Goal: Transaction & Acquisition: Purchase product/service

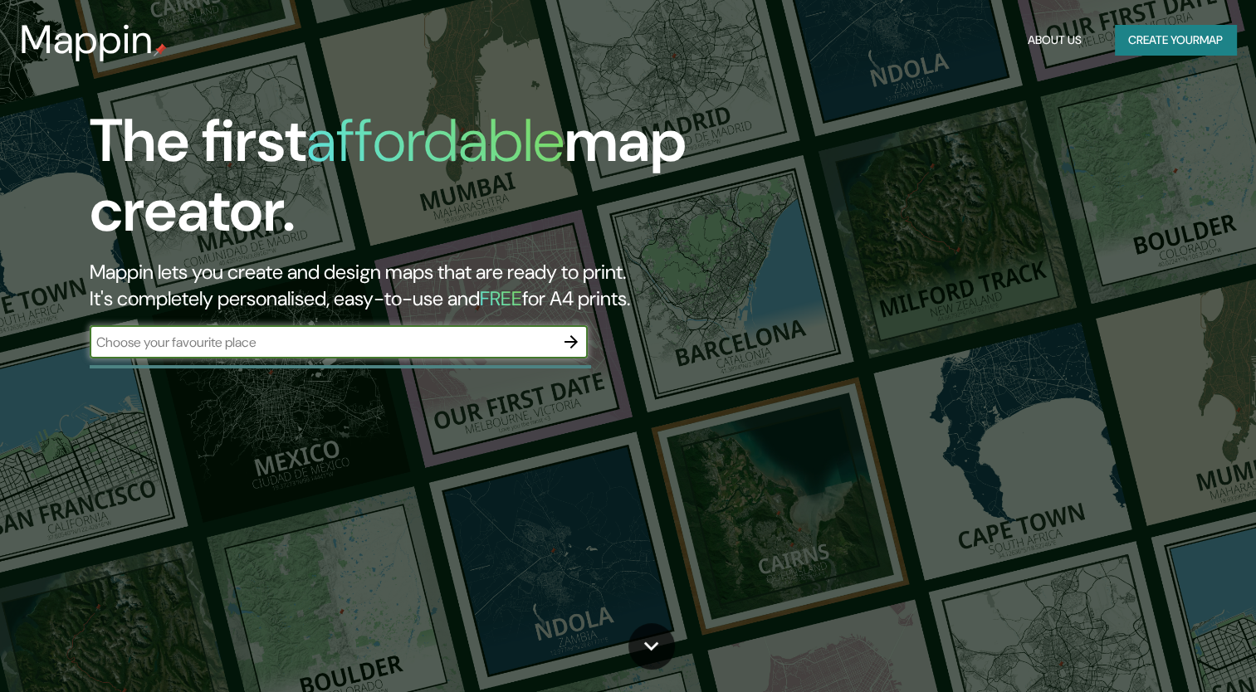
click at [344, 349] on input "text" at bounding box center [322, 342] width 465 height 19
type input "[GEOGRAPHIC_DATA]"
click at [568, 344] on icon "button" at bounding box center [571, 342] width 20 height 20
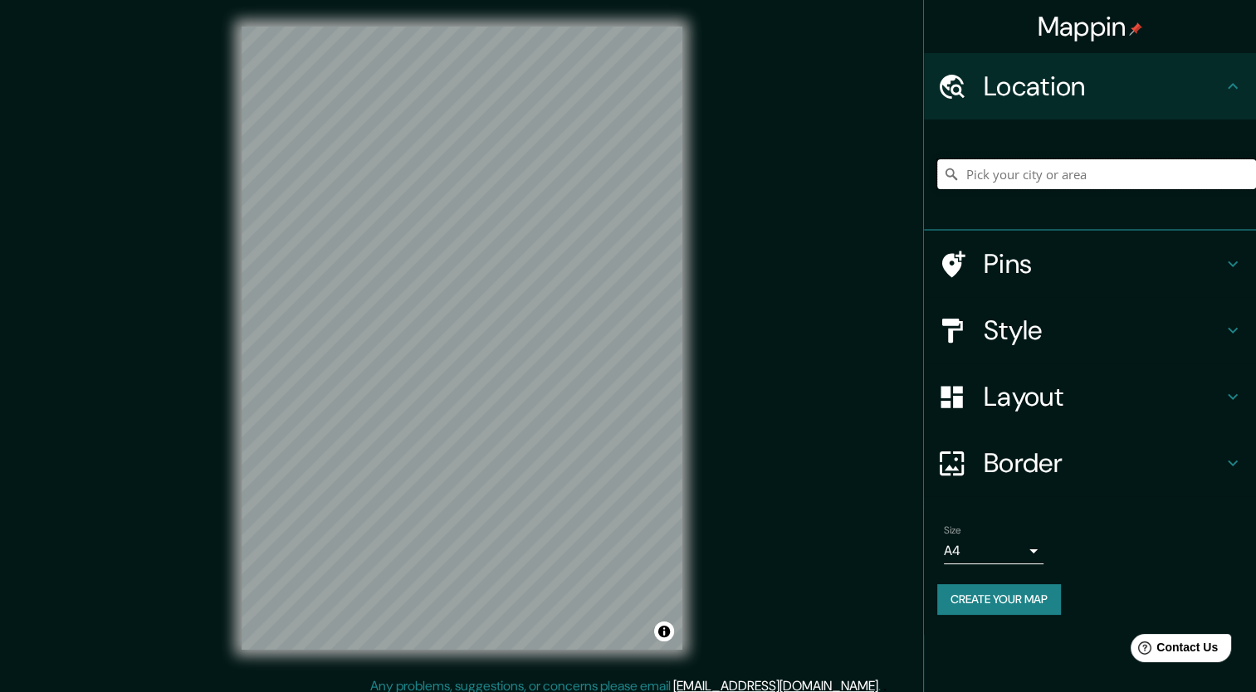
click at [1039, 178] on input "Pick your city or area" at bounding box center [1096, 174] width 319 height 30
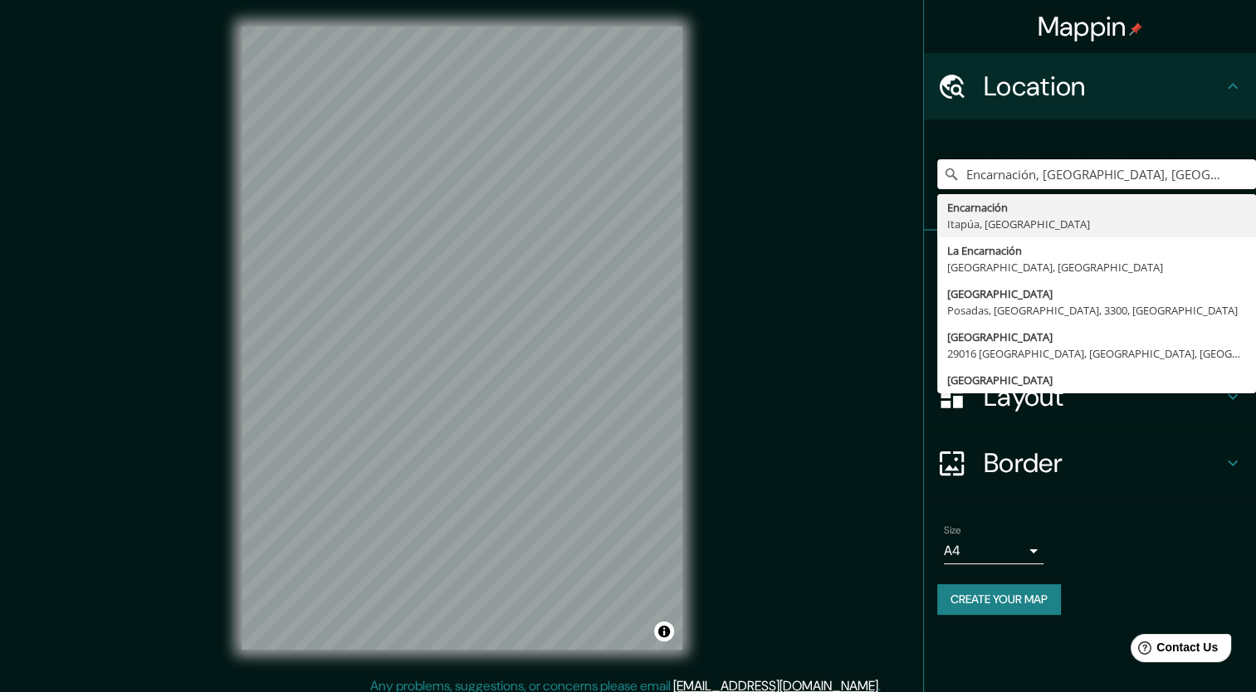
type input "Encarnación, [GEOGRAPHIC_DATA], [GEOGRAPHIC_DATA]"
click at [1164, 477] on h4 "Border" at bounding box center [1103, 463] width 239 height 33
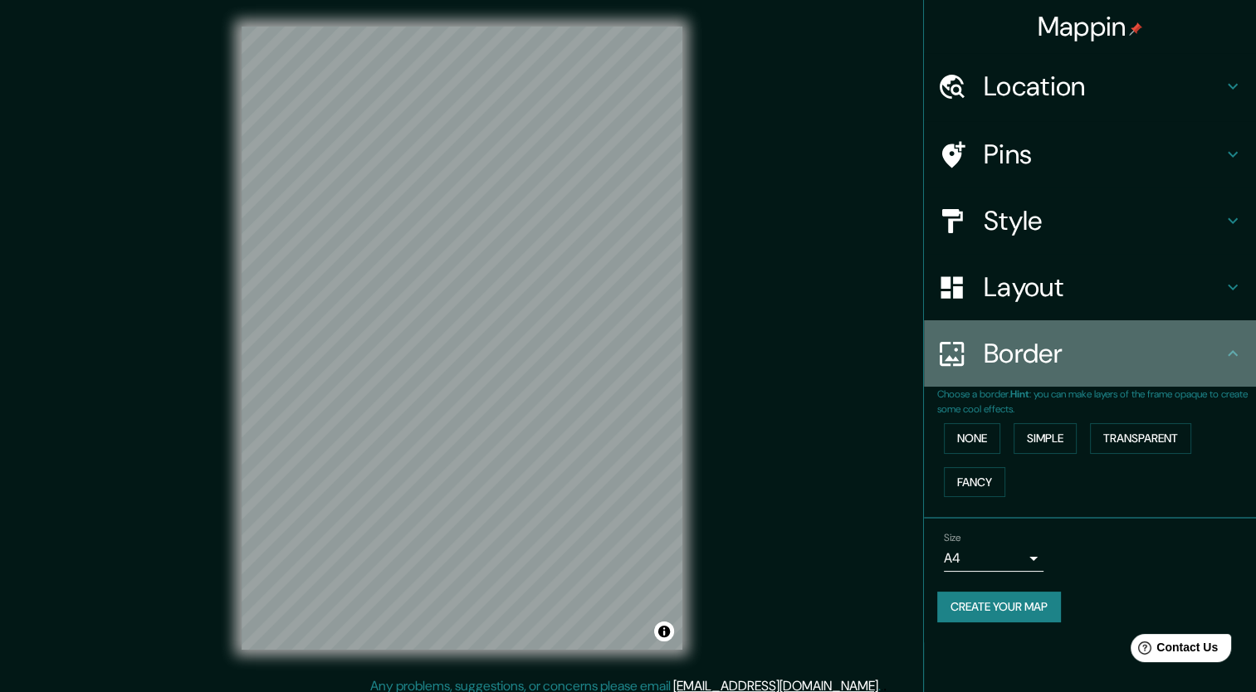
click at [1201, 364] on h4 "Border" at bounding box center [1103, 353] width 239 height 33
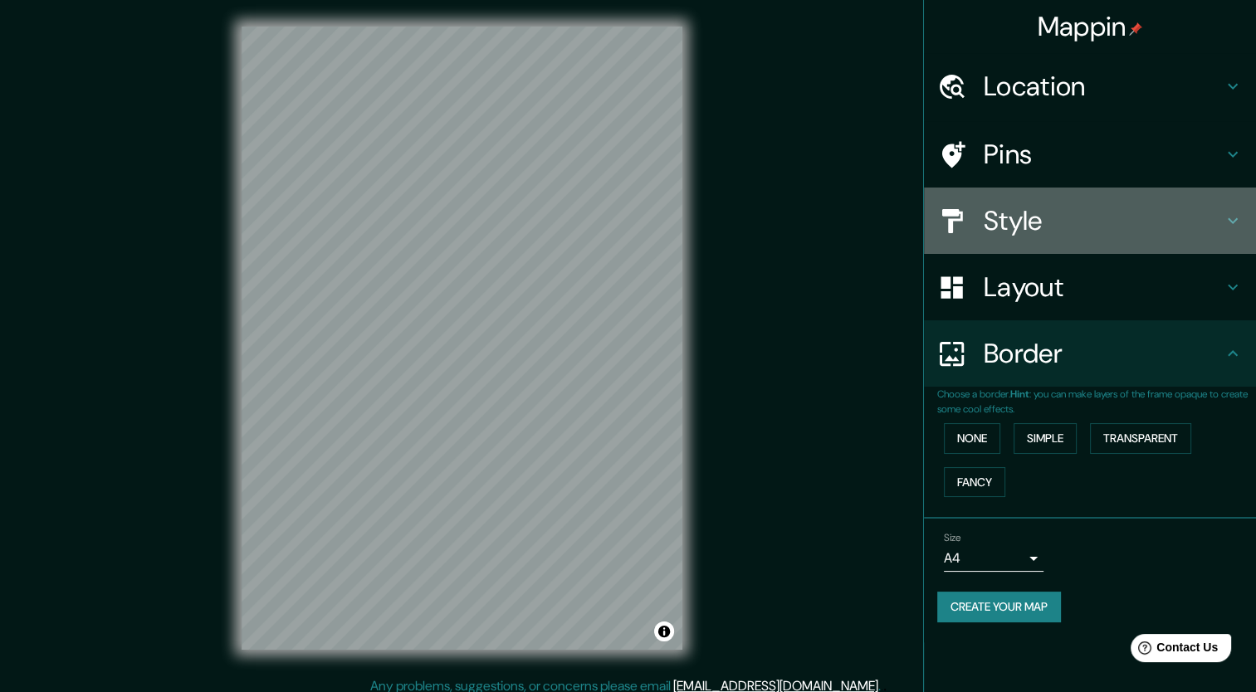
click at [1179, 217] on h4 "Style" at bounding box center [1103, 220] width 239 height 33
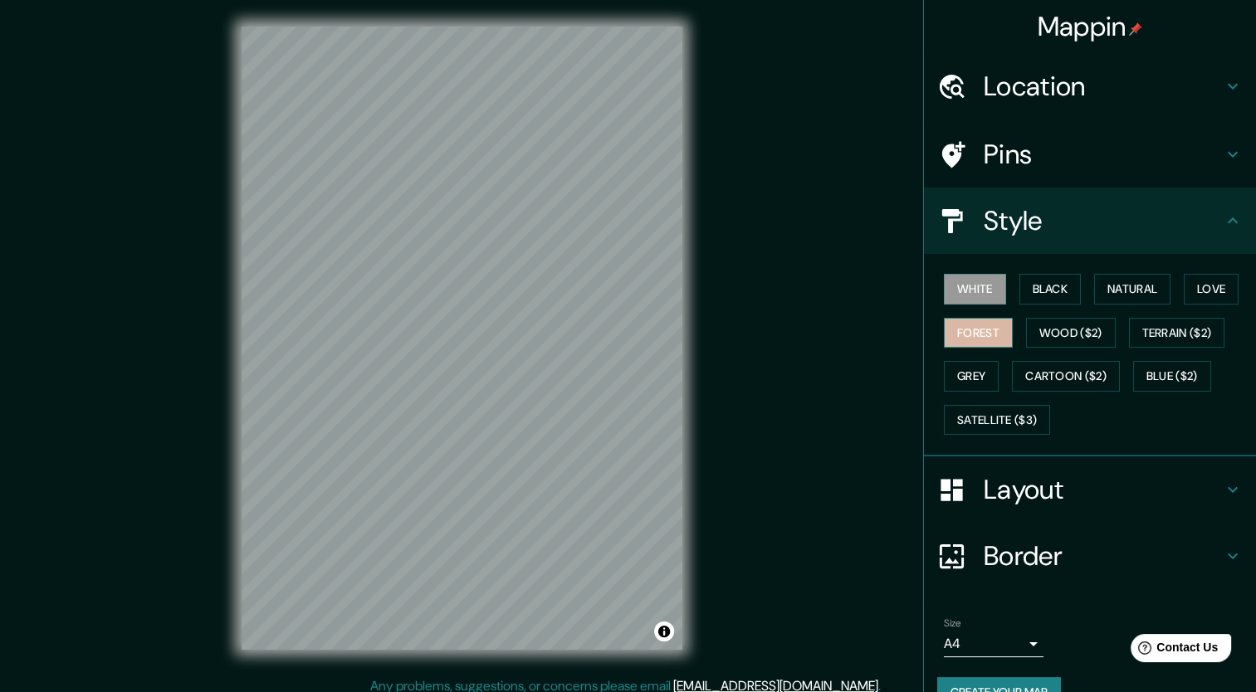
click at [964, 340] on button "Forest" at bounding box center [978, 333] width 69 height 31
click at [966, 291] on button "White" at bounding box center [975, 289] width 62 height 31
click at [1019, 289] on button "Black" at bounding box center [1050, 289] width 62 height 31
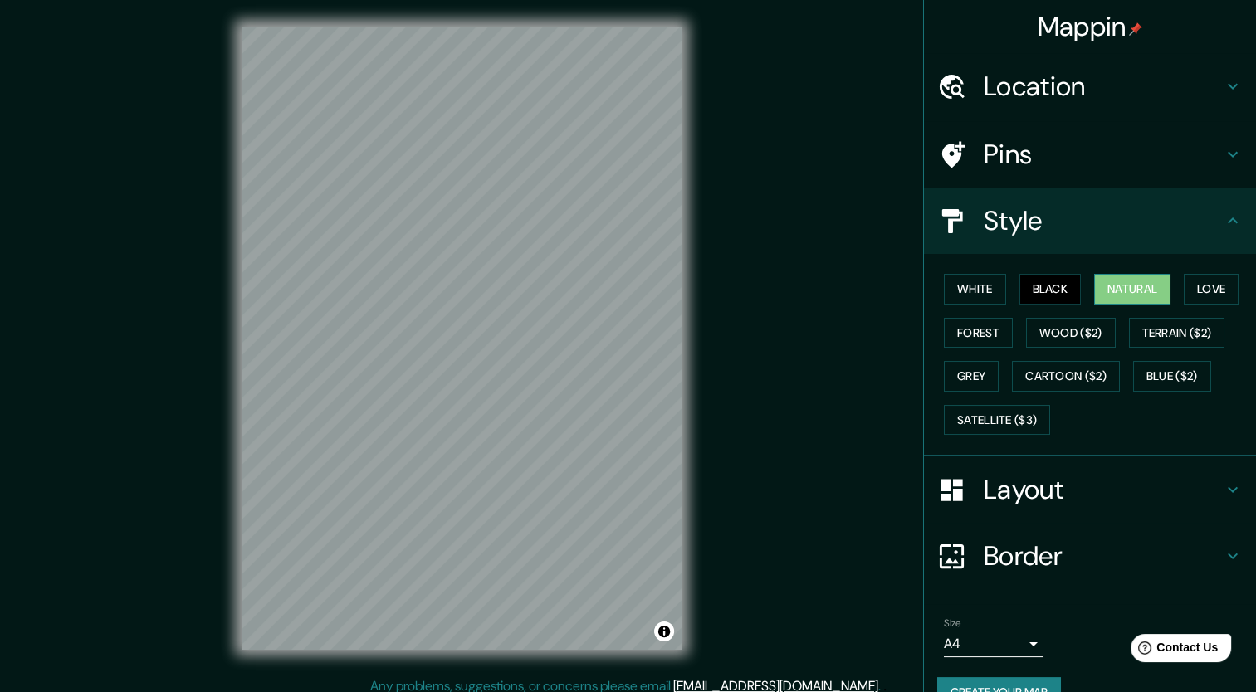
click at [1108, 287] on button "Natural" at bounding box center [1132, 289] width 76 height 31
click at [1201, 293] on button "Love" at bounding box center [1211, 289] width 55 height 31
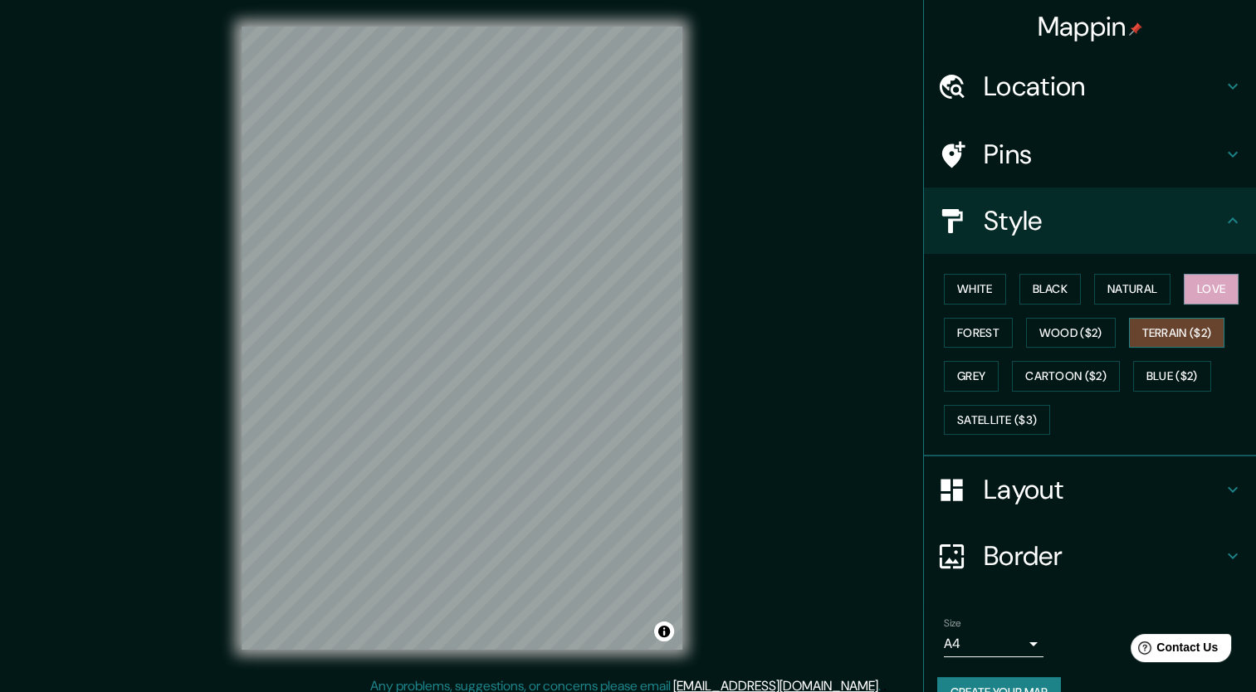
click at [1199, 340] on button "Terrain ($2)" at bounding box center [1177, 333] width 96 height 31
click at [1072, 332] on button "Wood ($2)" at bounding box center [1071, 333] width 90 height 31
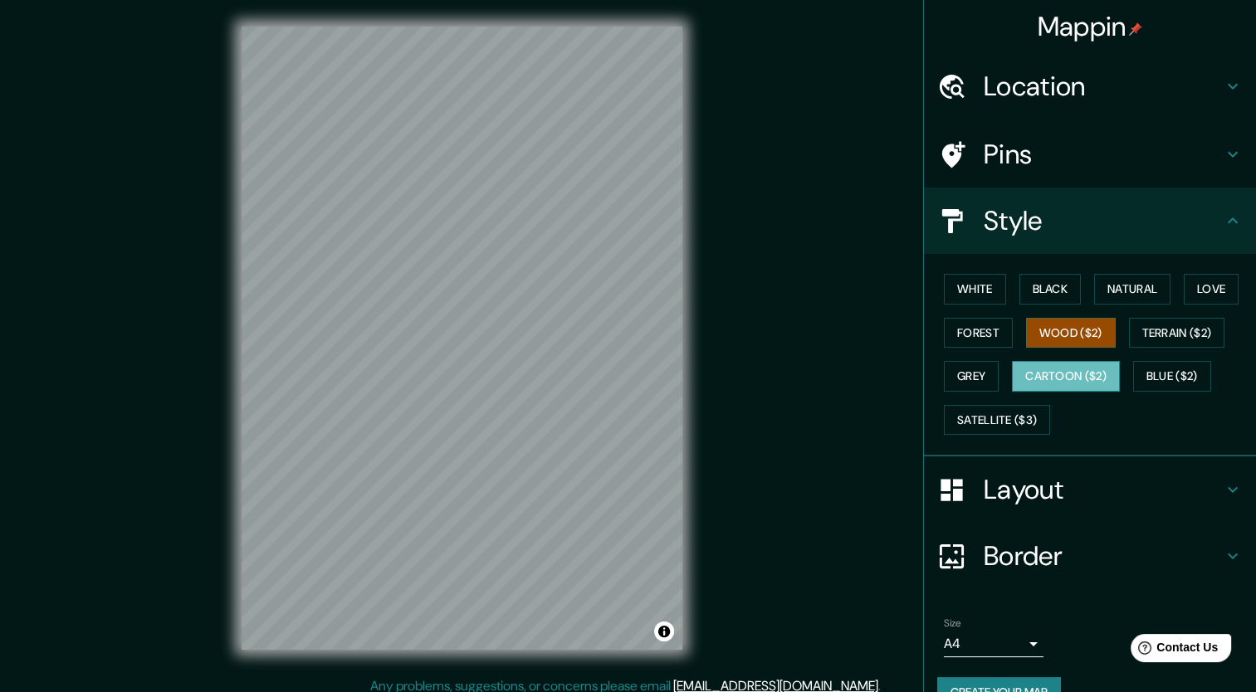
click at [1061, 367] on button "Cartoon ($2)" at bounding box center [1066, 376] width 108 height 31
click at [1156, 374] on button "Blue ($2)" at bounding box center [1172, 376] width 78 height 31
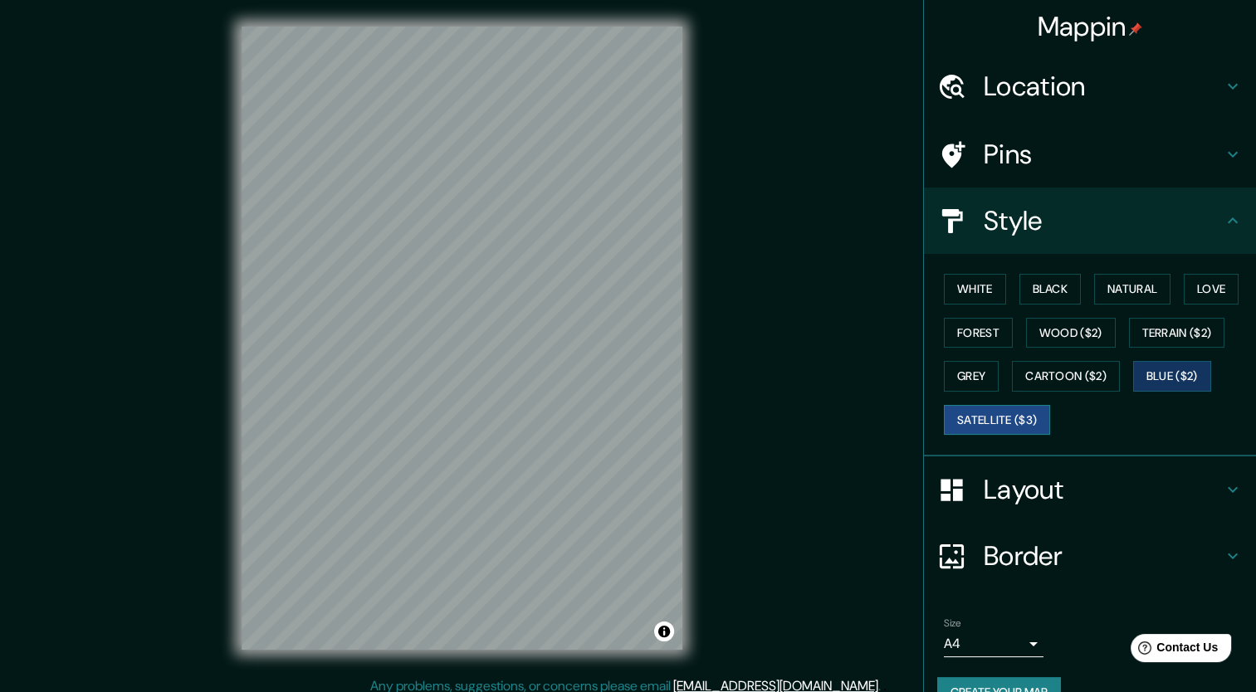
click at [992, 425] on button "Satellite ($3)" at bounding box center [997, 420] width 106 height 31
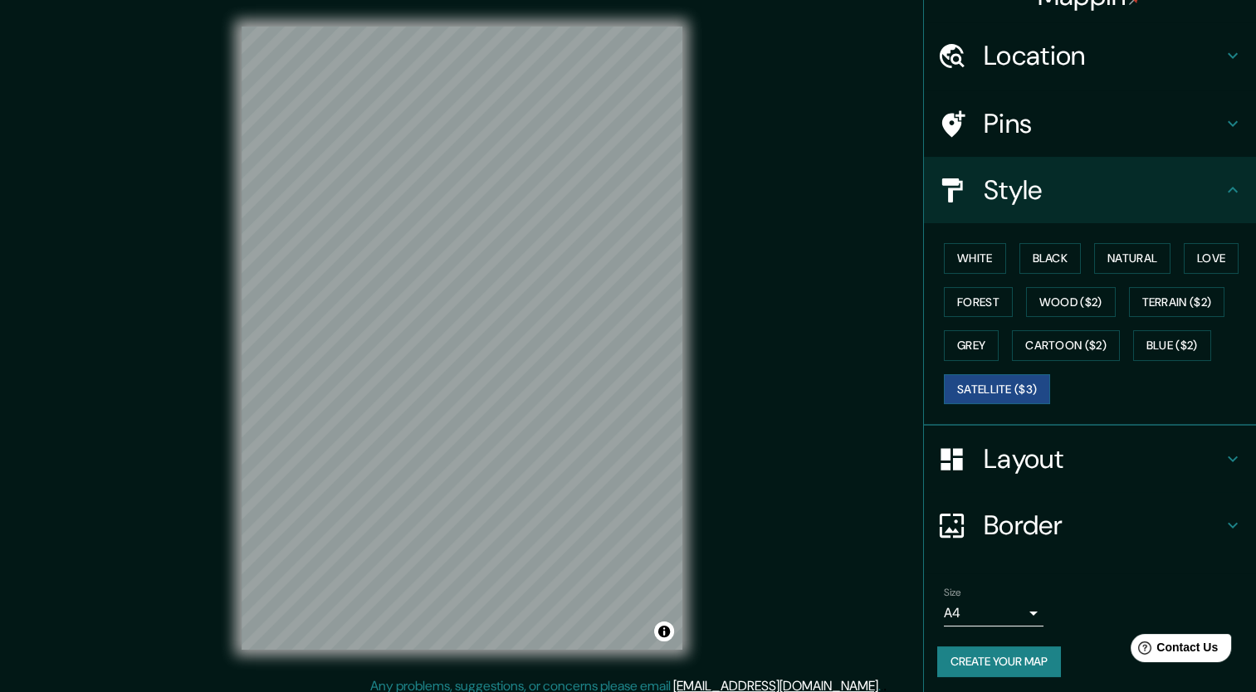
scroll to position [32, 0]
click at [1211, 203] on div "Style" at bounding box center [1090, 188] width 332 height 66
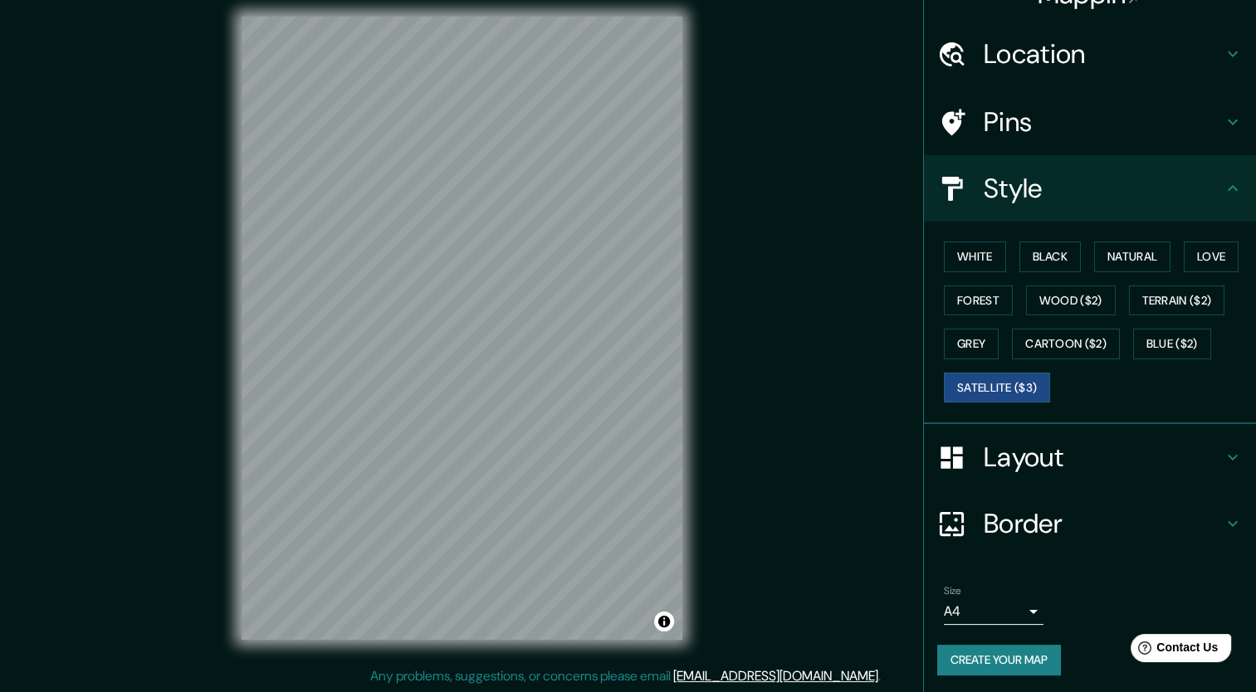
scroll to position [10, 0]
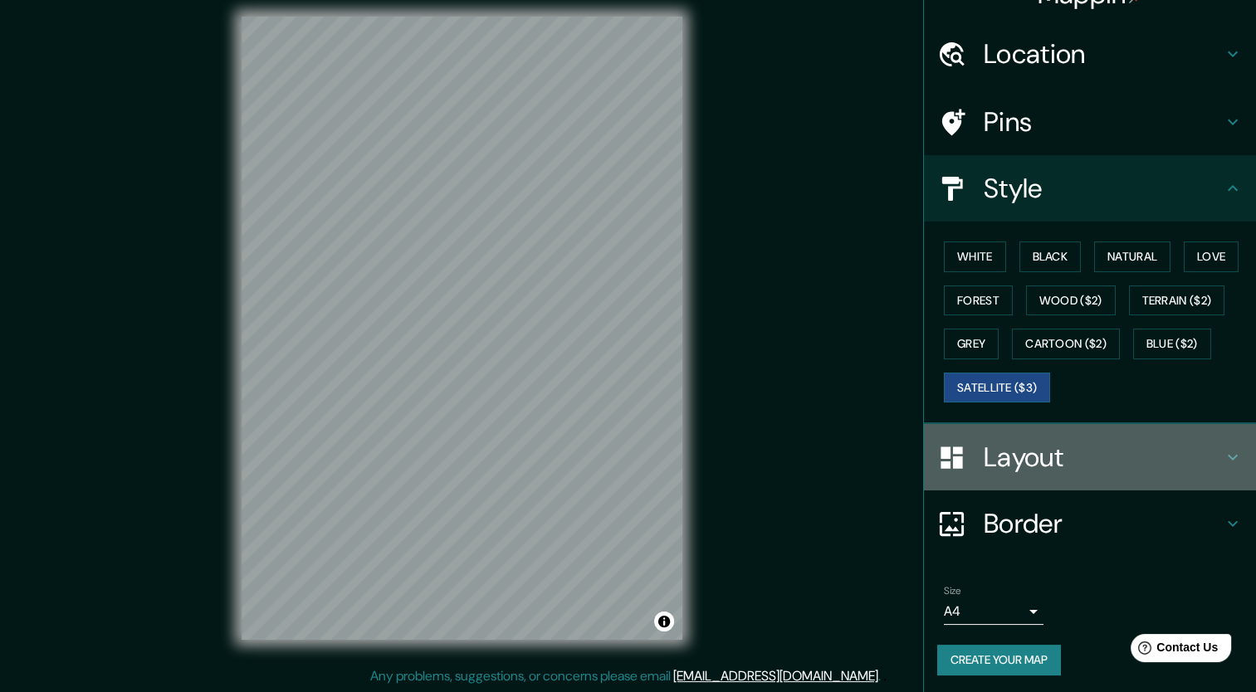
click at [1195, 470] on h4 "Layout" at bounding box center [1103, 457] width 239 height 33
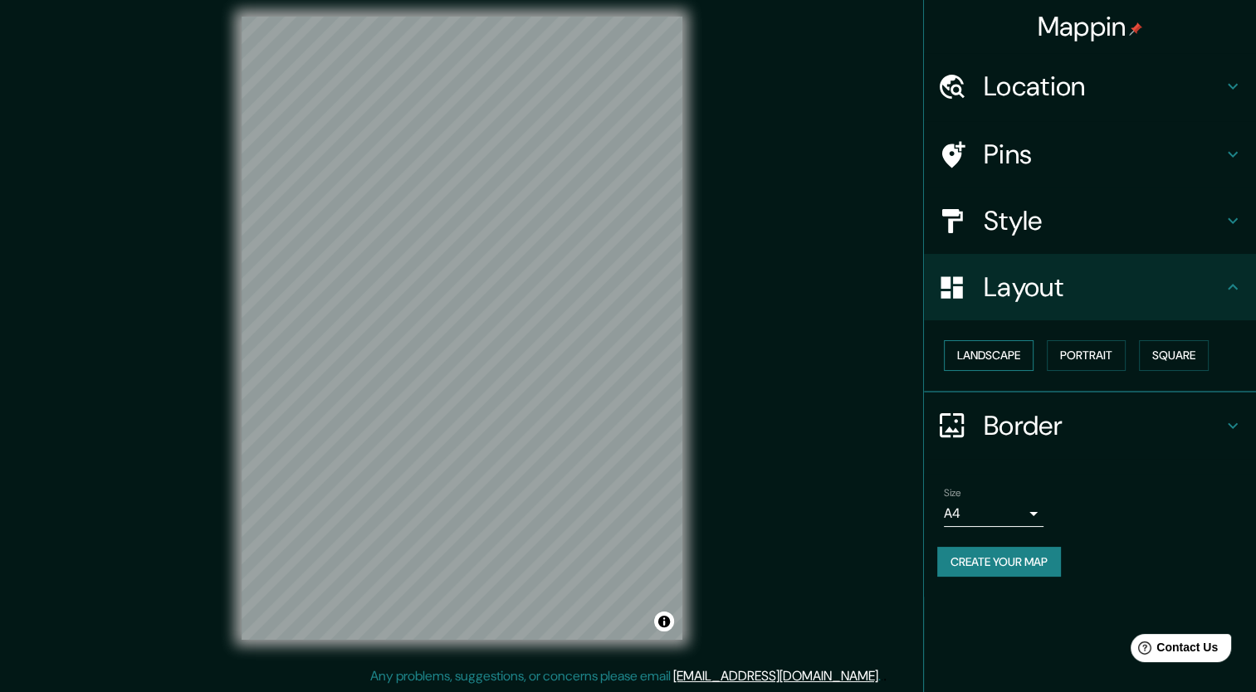
click at [993, 360] on button "Landscape" at bounding box center [989, 355] width 90 height 31
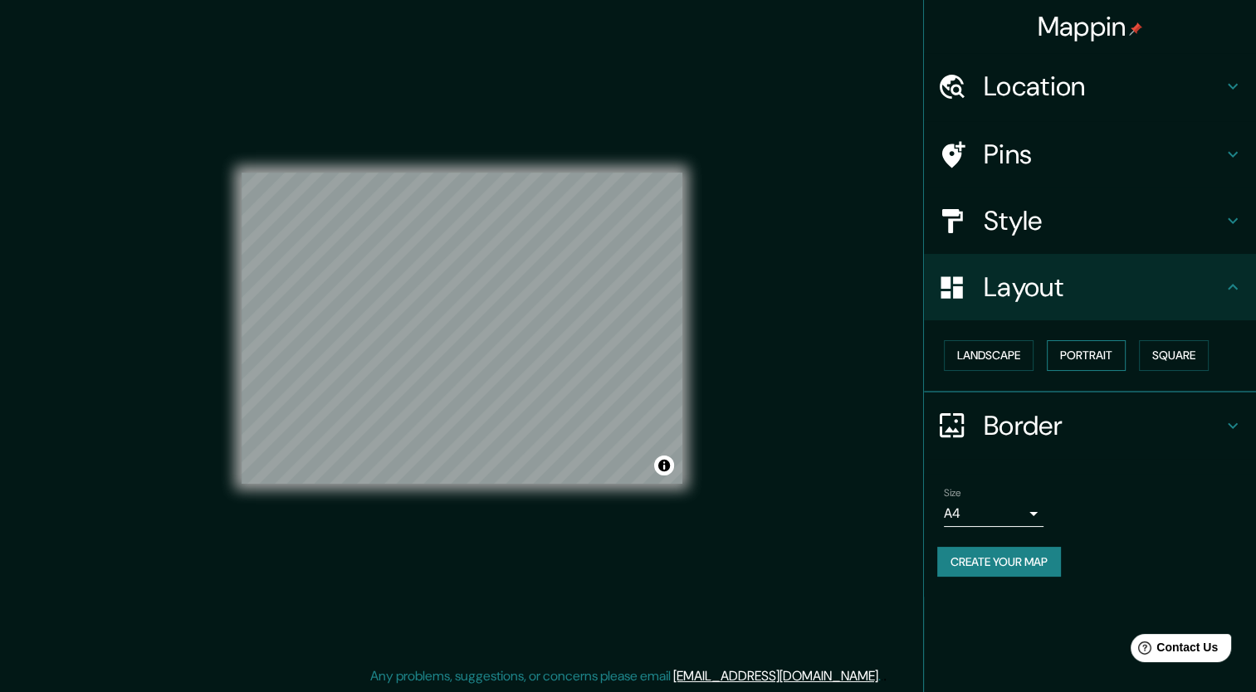
click at [1092, 361] on button "Portrait" at bounding box center [1086, 355] width 79 height 31
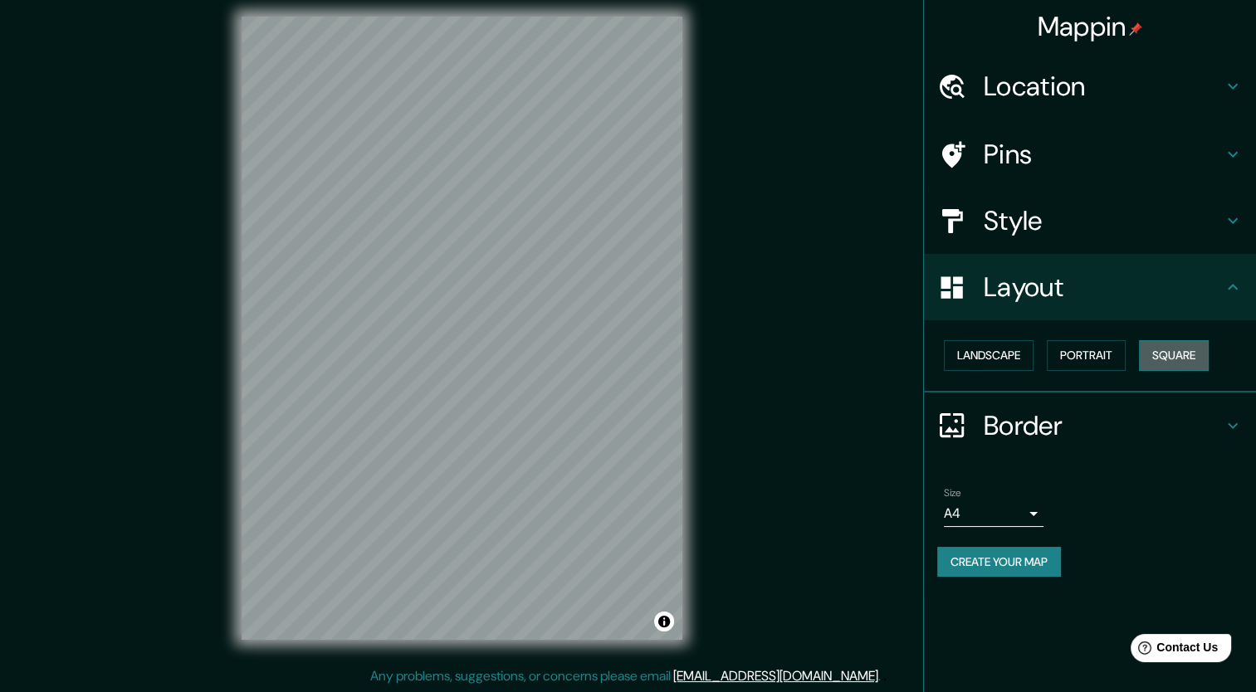
click at [1182, 363] on button "Square" at bounding box center [1174, 355] width 70 height 31
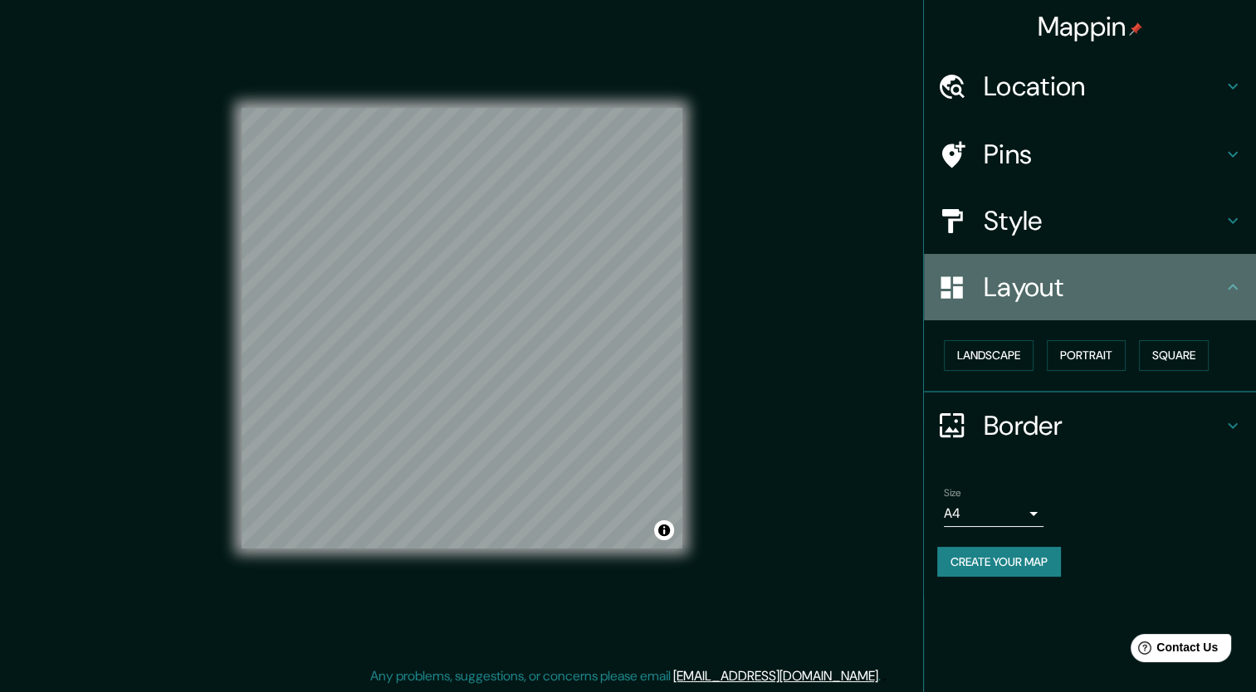
click at [1233, 291] on icon at bounding box center [1233, 287] width 20 height 20
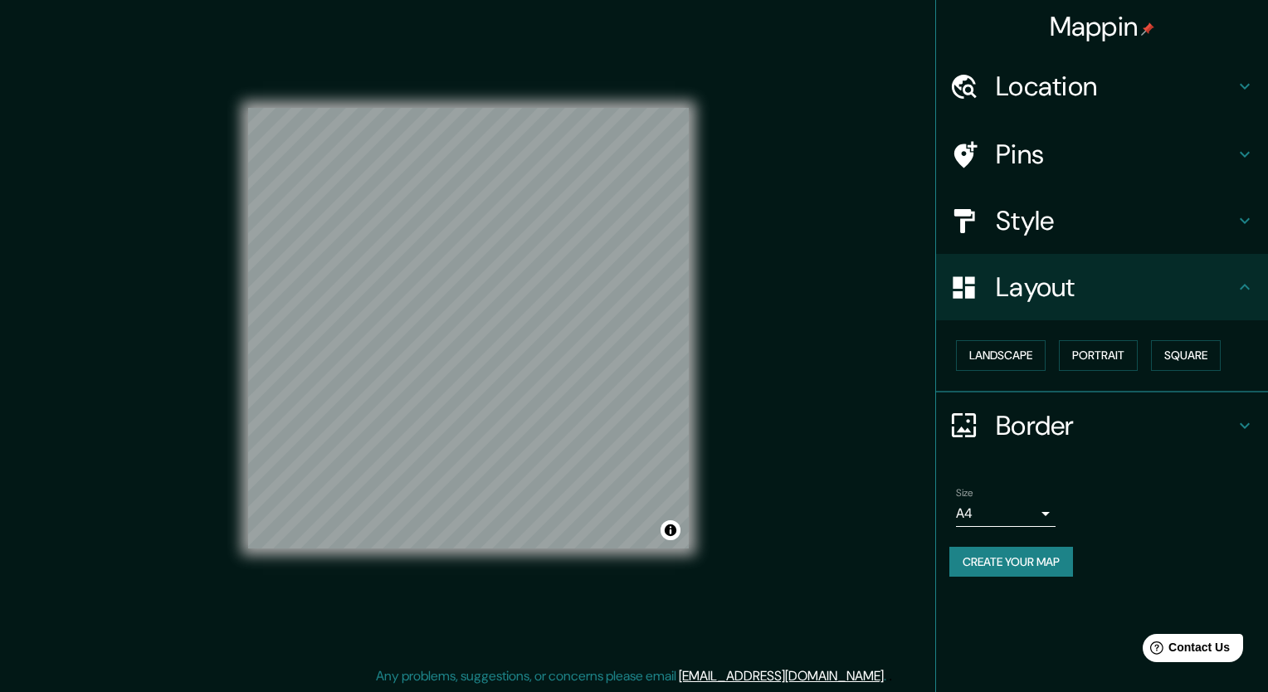
click at [1013, 510] on body "Mappin Location [GEOGRAPHIC_DATA], [GEOGRAPHIC_DATA], [GEOGRAPHIC_DATA] [GEOGRA…" at bounding box center [634, 336] width 1268 height 692
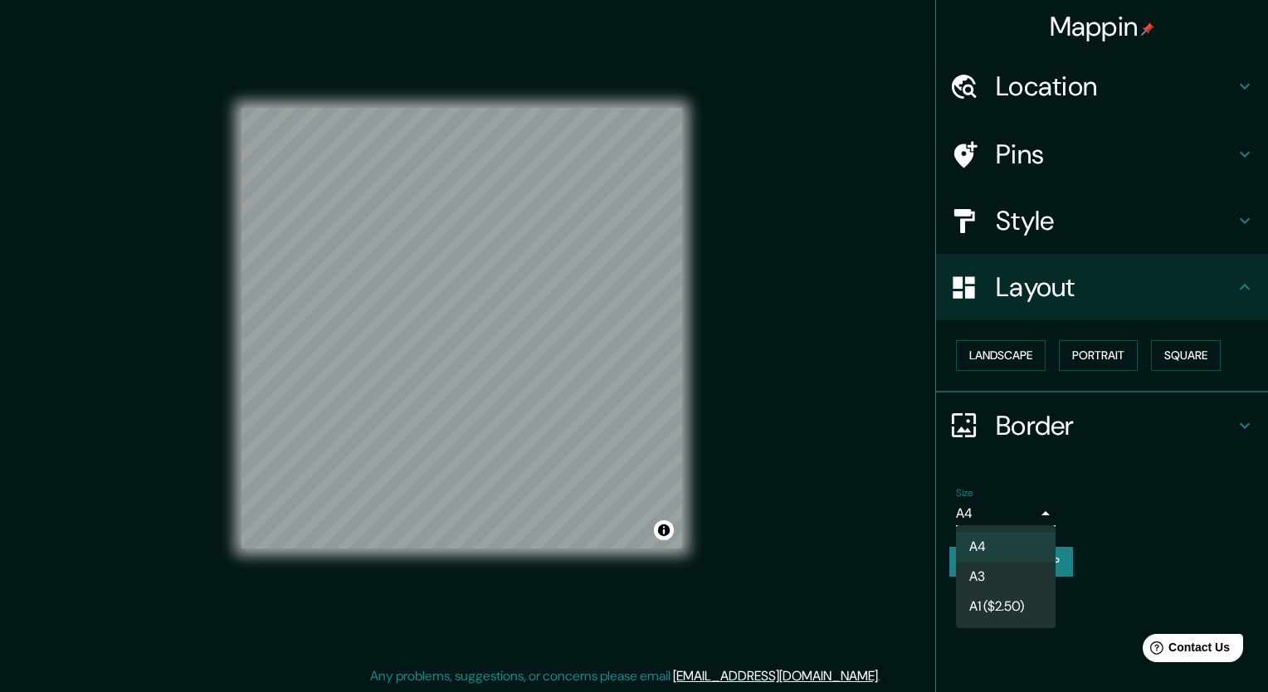
click at [994, 566] on li "A3" at bounding box center [1006, 577] width 100 height 30
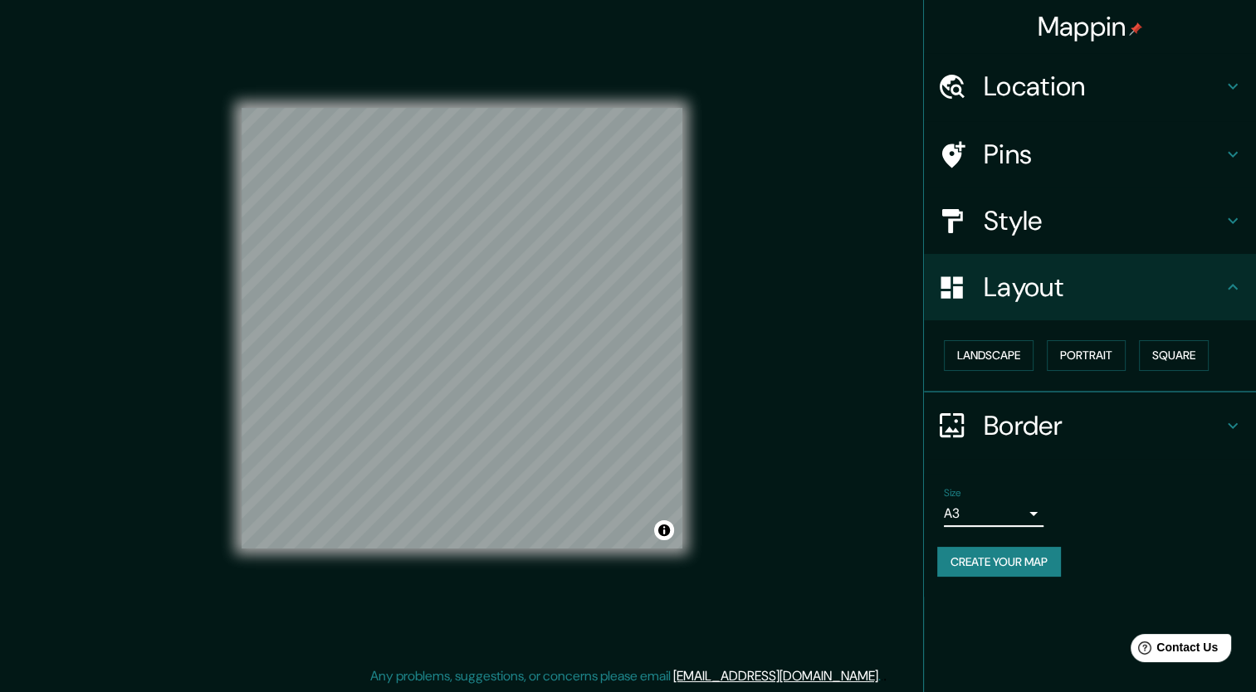
click at [1023, 506] on body "Mappin Location [GEOGRAPHIC_DATA], [GEOGRAPHIC_DATA], [GEOGRAPHIC_DATA] [GEOGRA…" at bounding box center [628, 336] width 1256 height 692
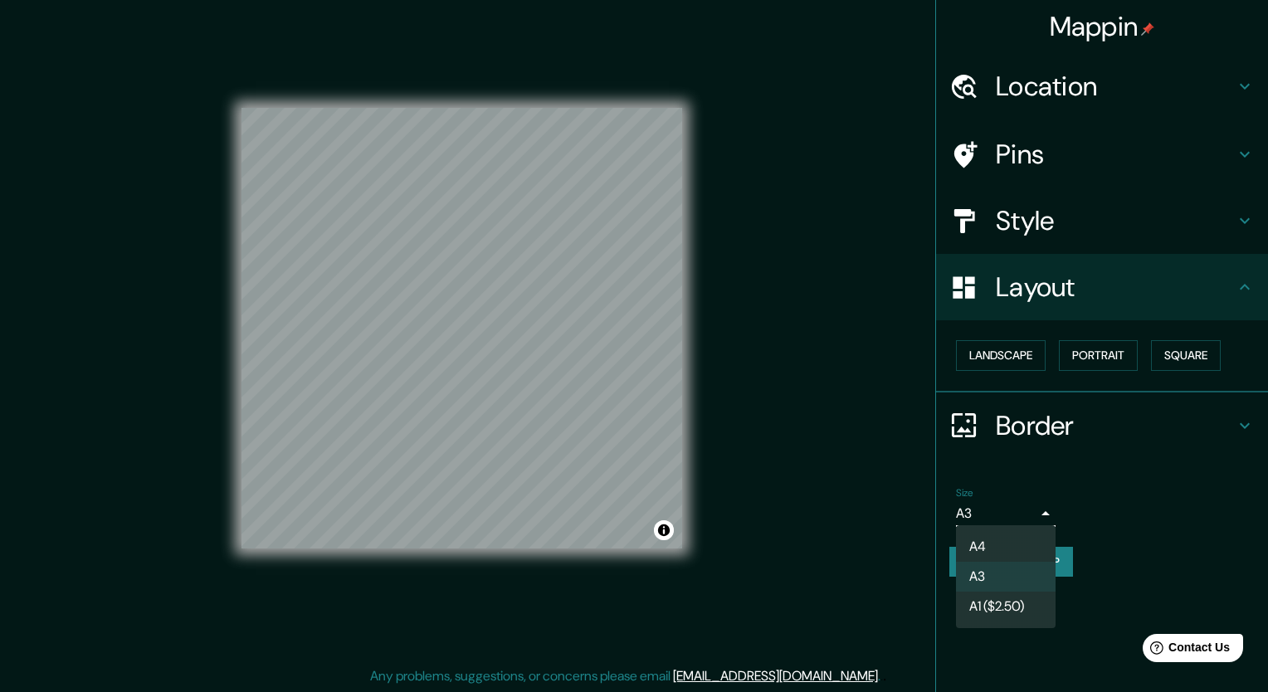
click at [993, 540] on li "A4" at bounding box center [1006, 547] width 100 height 30
type input "single"
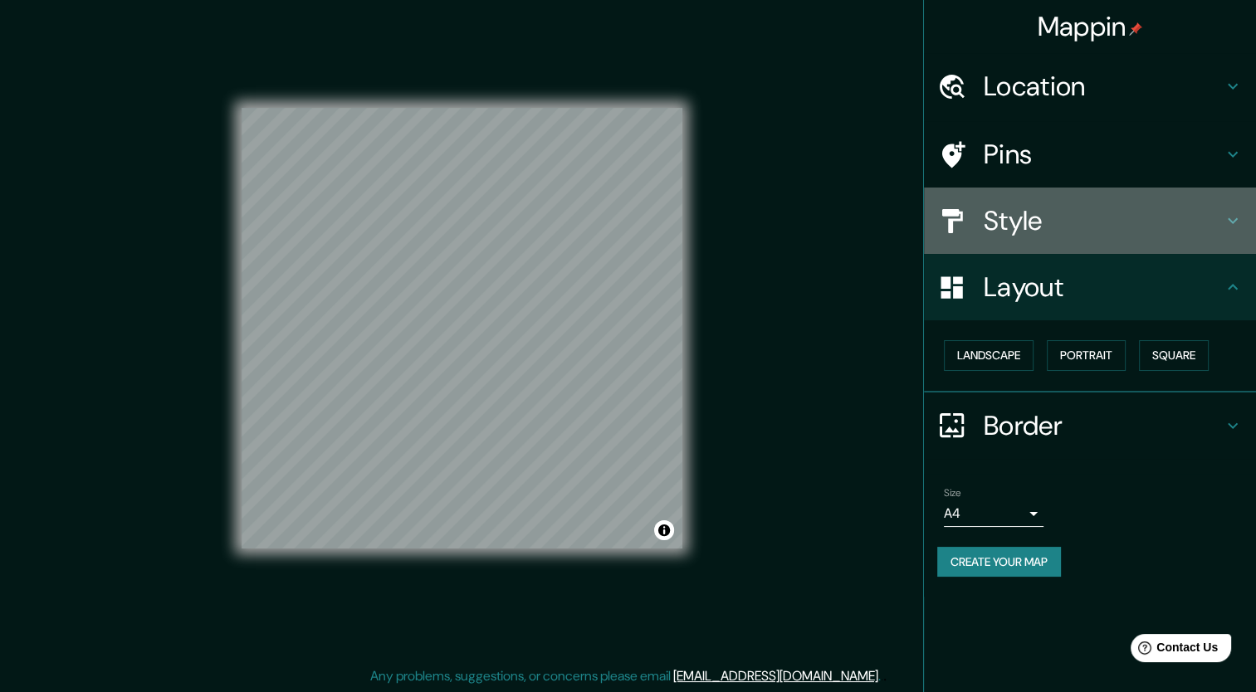
click at [1185, 233] on h4 "Style" at bounding box center [1103, 220] width 239 height 33
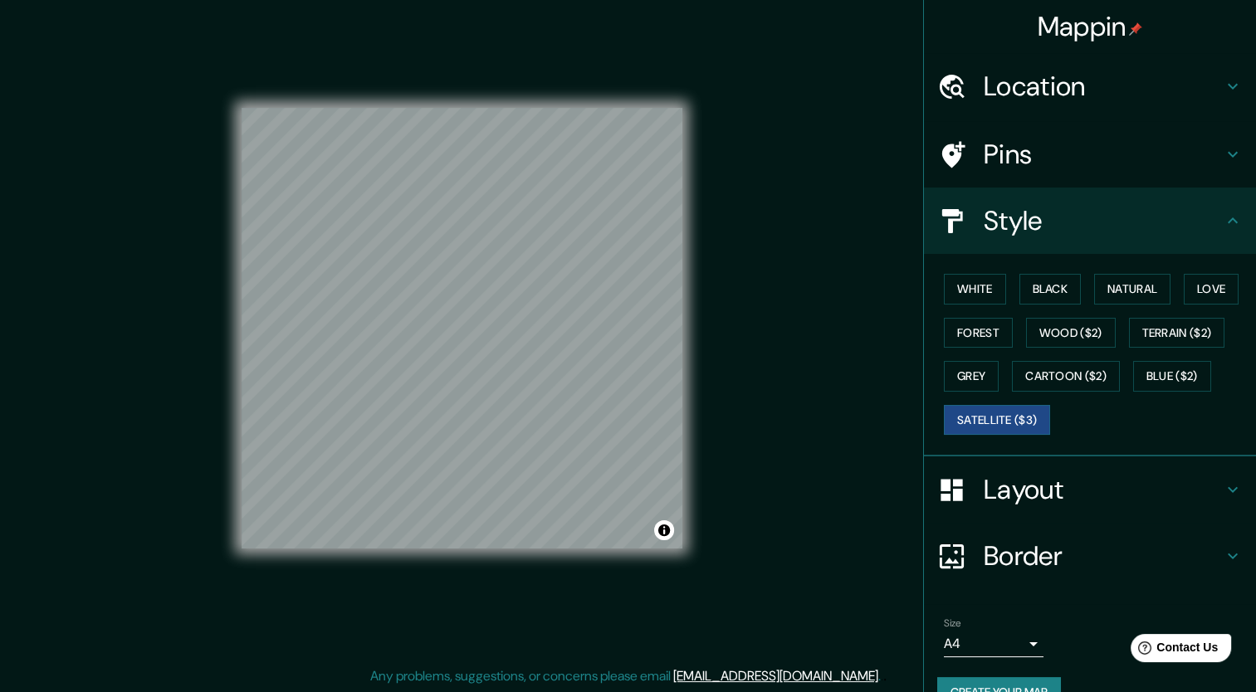
click at [1185, 233] on h4 "Style" at bounding box center [1103, 220] width 239 height 33
click at [1207, 234] on h4 "Style" at bounding box center [1103, 220] width 239 height 33
click at [1223, 222] on icon at bounding box center [1233, 221] width 20 height 20
click at [1117, 495] on h4 "Layout" at bounding box center [1103, 489] width 239 height 33
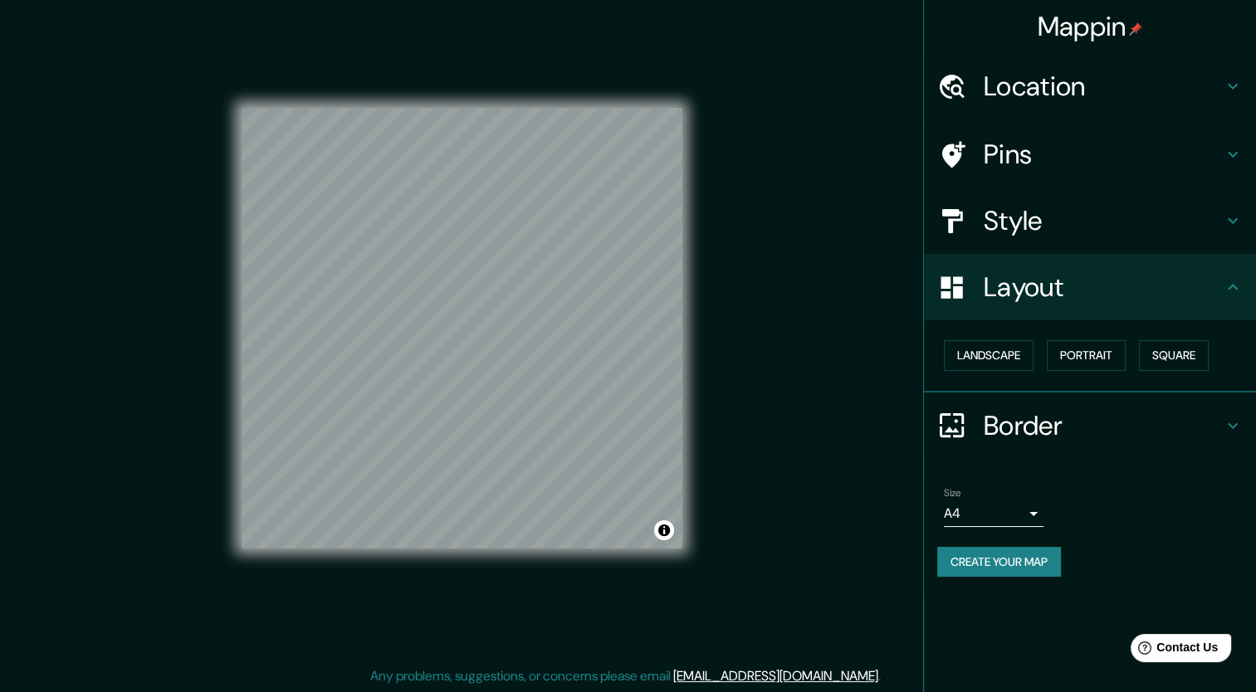
click at [1188, 427] on h4 "Border" at bounding box center [1103, 425] width 239 height 33
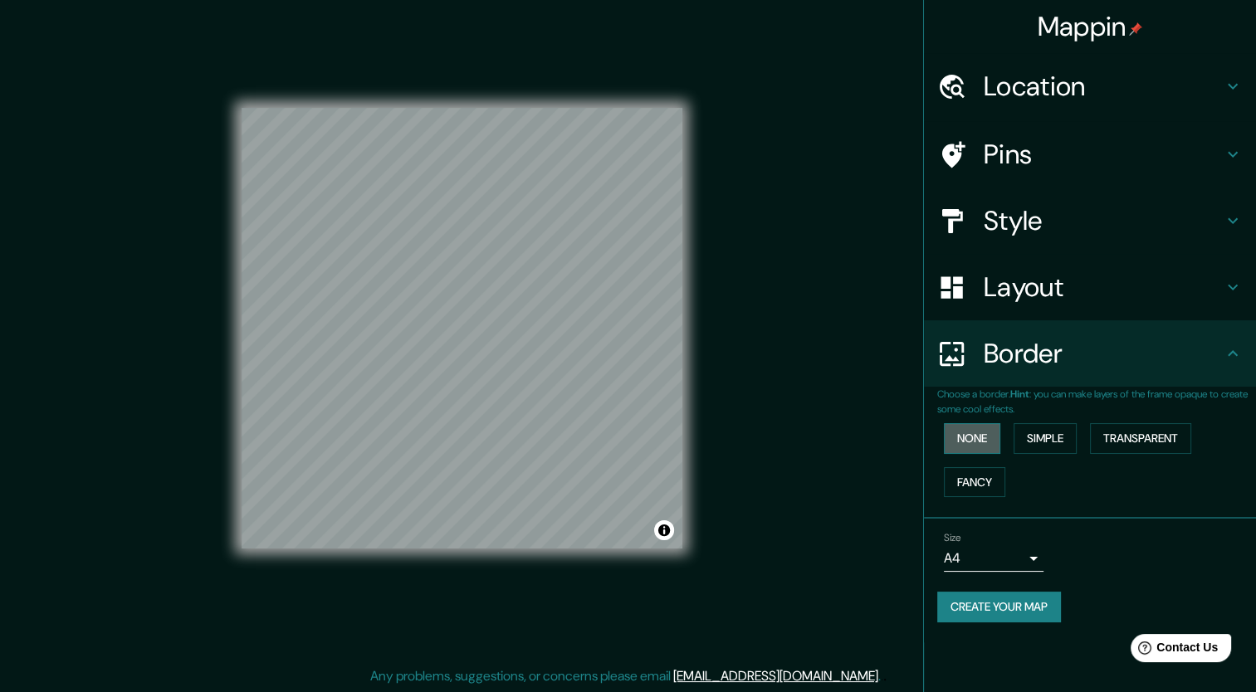
click at [980, 440] on button "None" at bounding box center [972, 438] width 56 height 31
click at [1034, 443] on button "Simple" at bounding box center [1044, 438] width 63 height 31
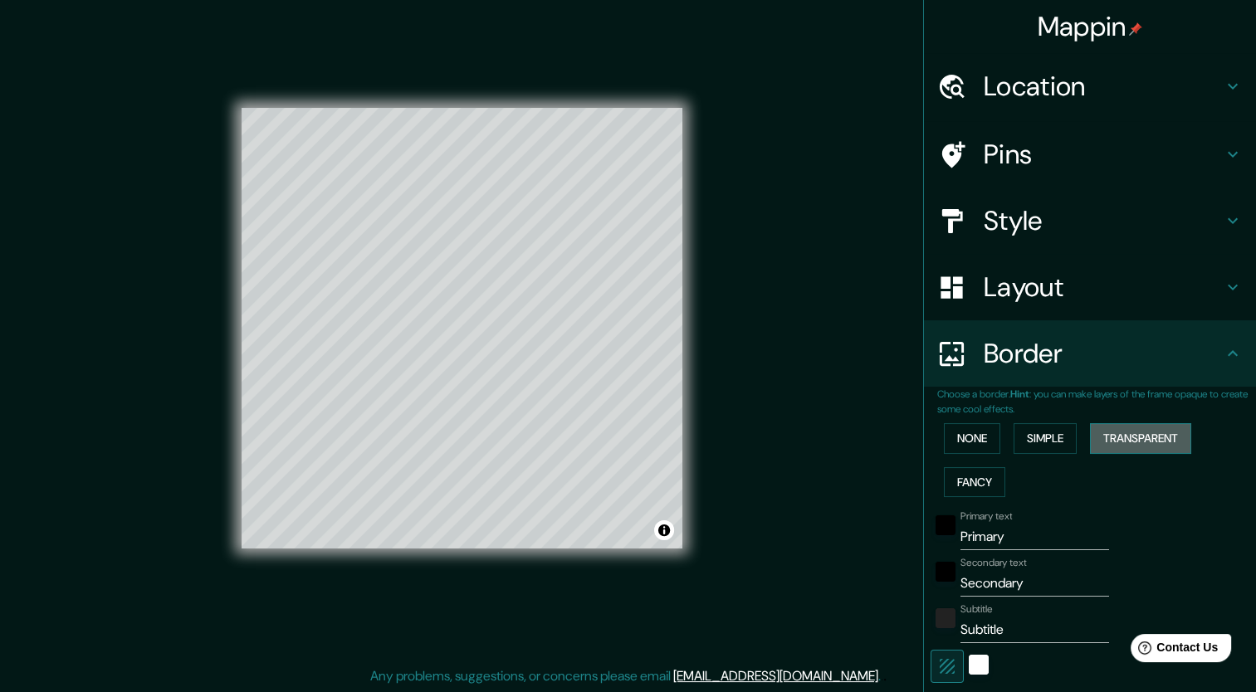
click at [1103, 430] on button "Transparent" at bounding box center [1140, 438] width 101 height 31
click at [956, 486] on button "Fancy" at bounding box center [974, 482] width 61 height 31
click at [956, 432] on button "None" at bounding box center [972, 438] width 56 height 31
